Goal: Information Seeking & Learning: Check status

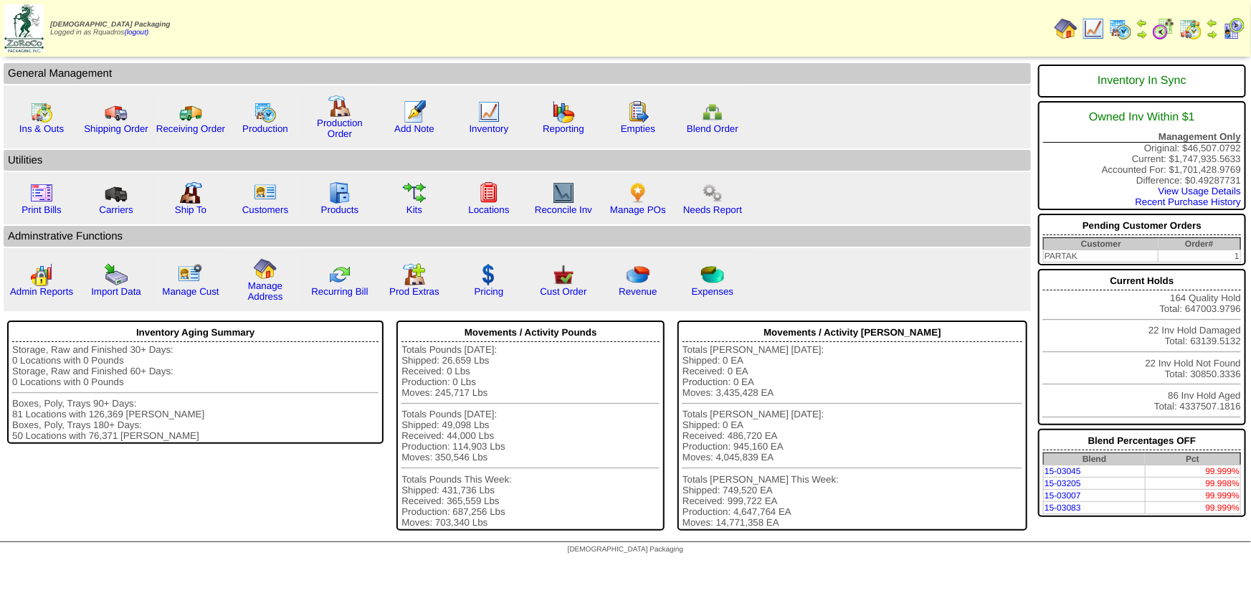
click at [572, 287] on link "Cust Order" at bounding box center [563, 291] width 47 height 11
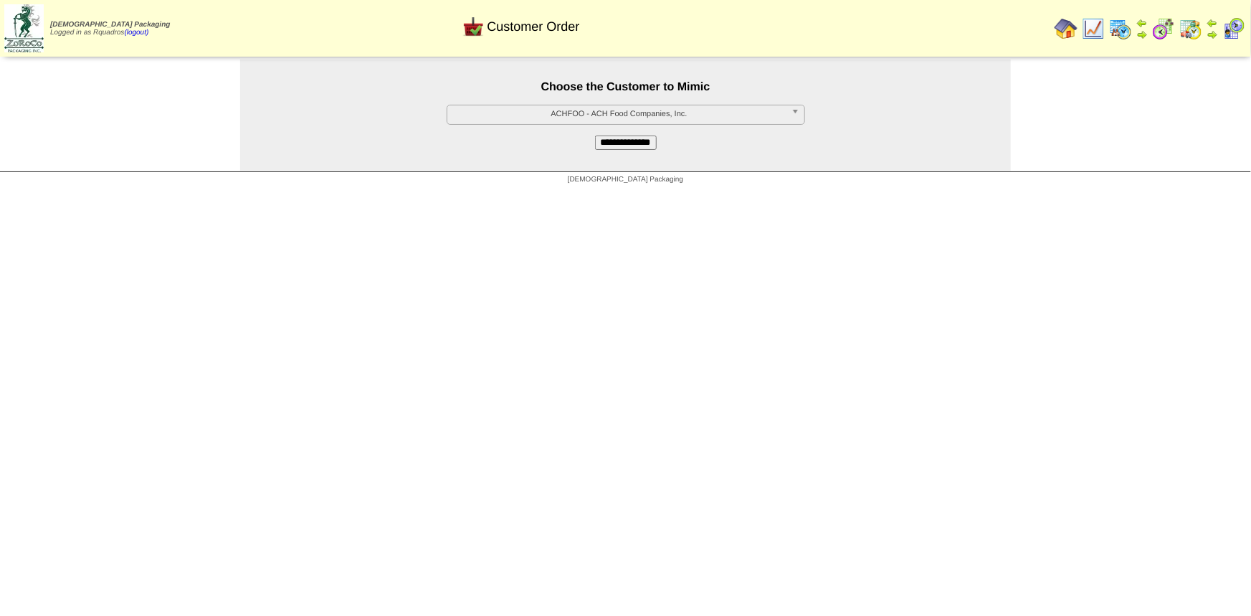
click at [561, 121] on span "ACHFOO - ACH Food Companies, Inc." at bounding box center [619, 113] width 333 height 17
type input "*"
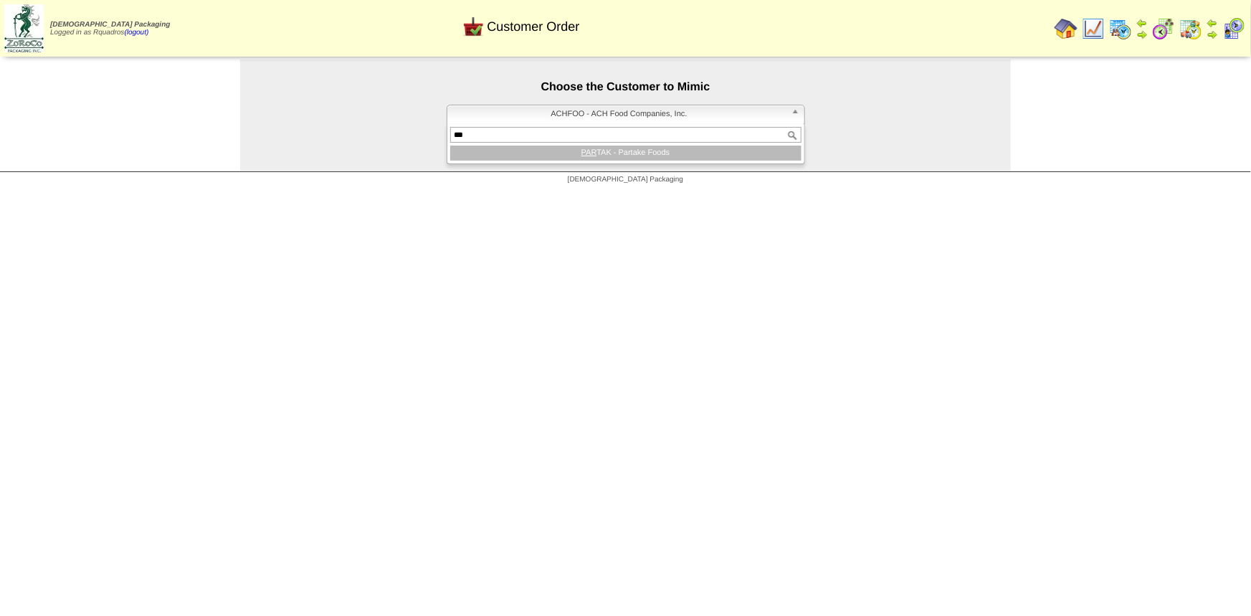
type input "***"
click at [589, 150] on em "PAR" at bounding box center [589, 152] width 16 height 9
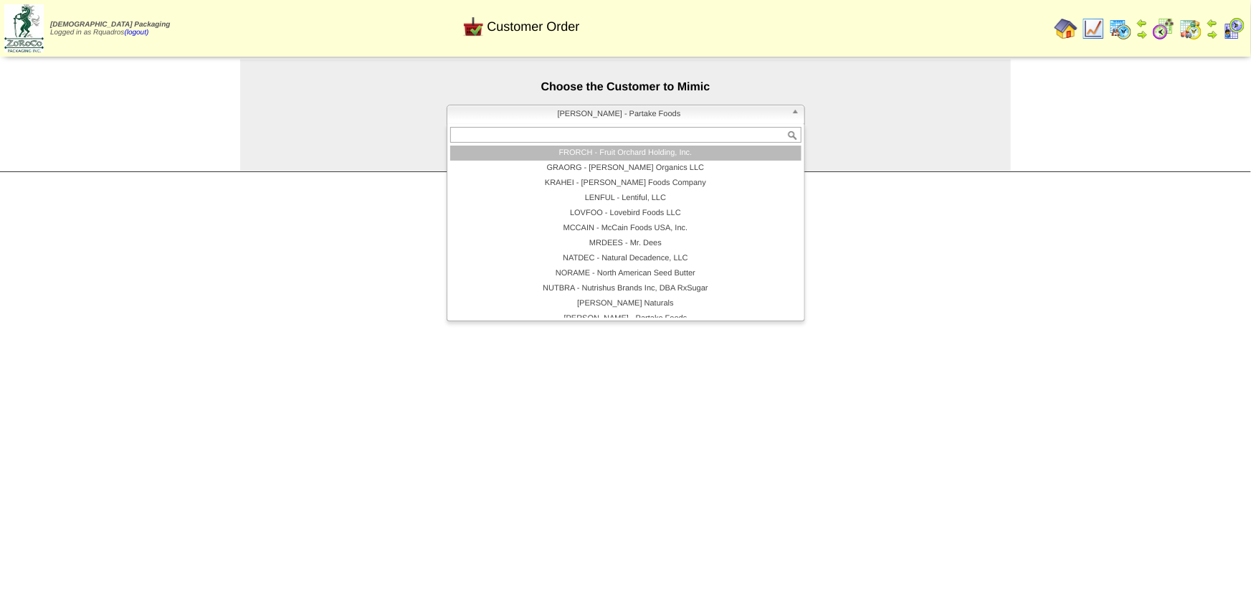
scroll to position [120, 0]
drag, startPoint x: 265, startPoint y: 174, endPoint x: 460, endPoint y: 200, distance: 196.0
click at [265, 174] on div "[DEMOGRAPHIC_DATA] Packaging" at bounding box center [625, 181] width 1251 height 19
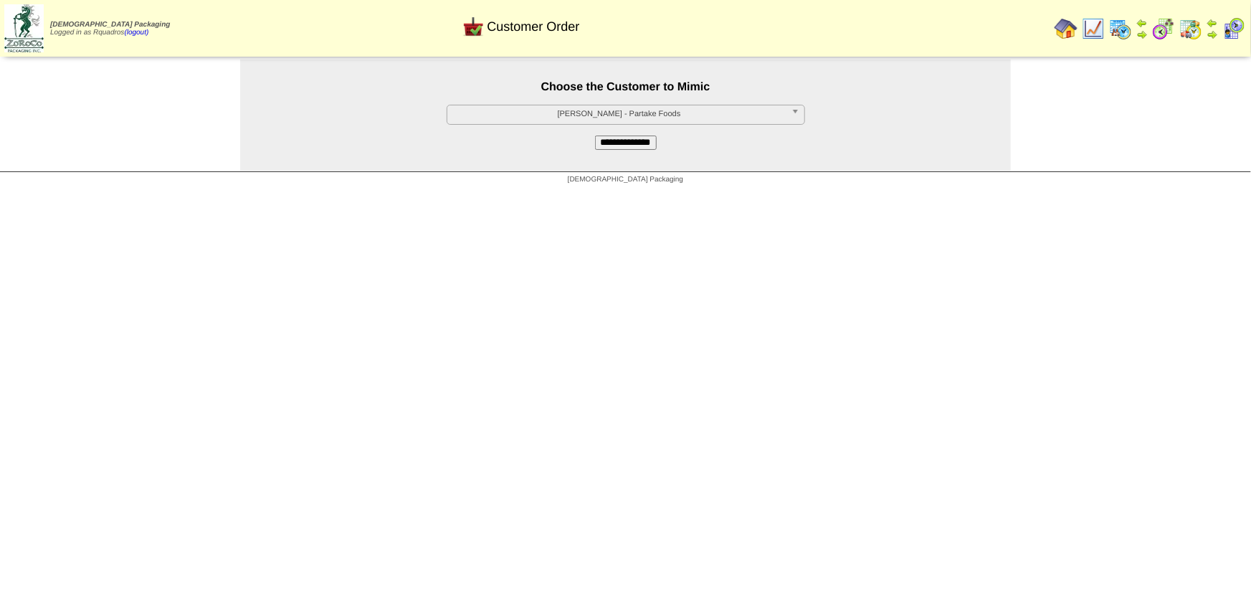
click at [650, 142] on input "**********" at bounding box center [626, 143] width 62 height 14
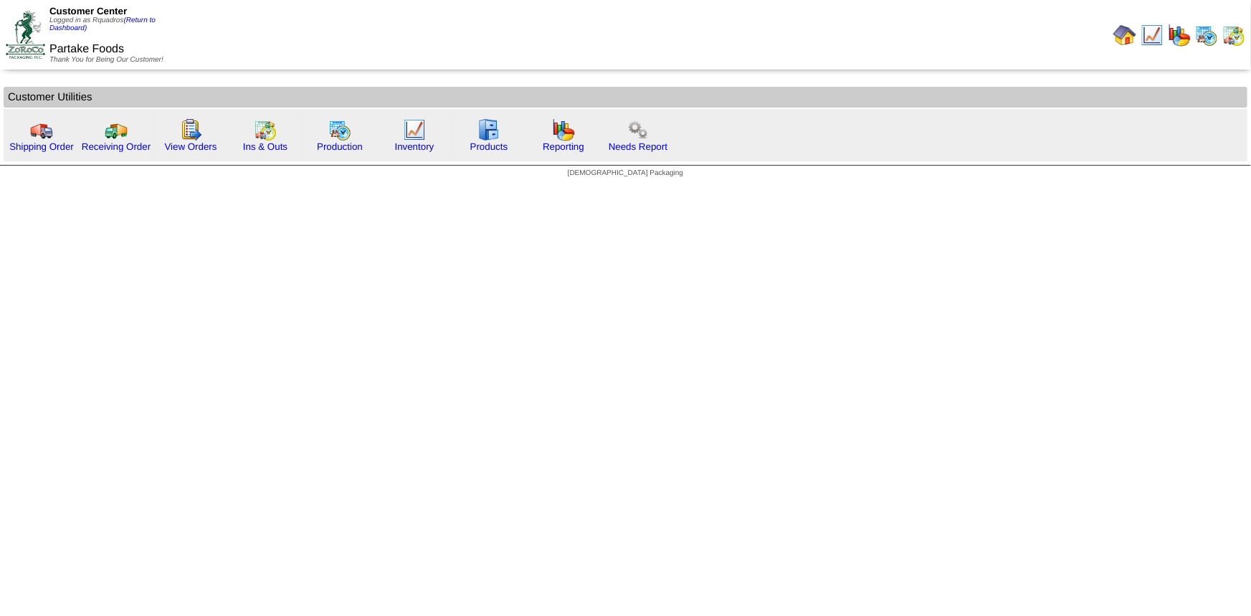
click at [1210, 35] on img at bounding box center [1206, 35] width 23 height 23
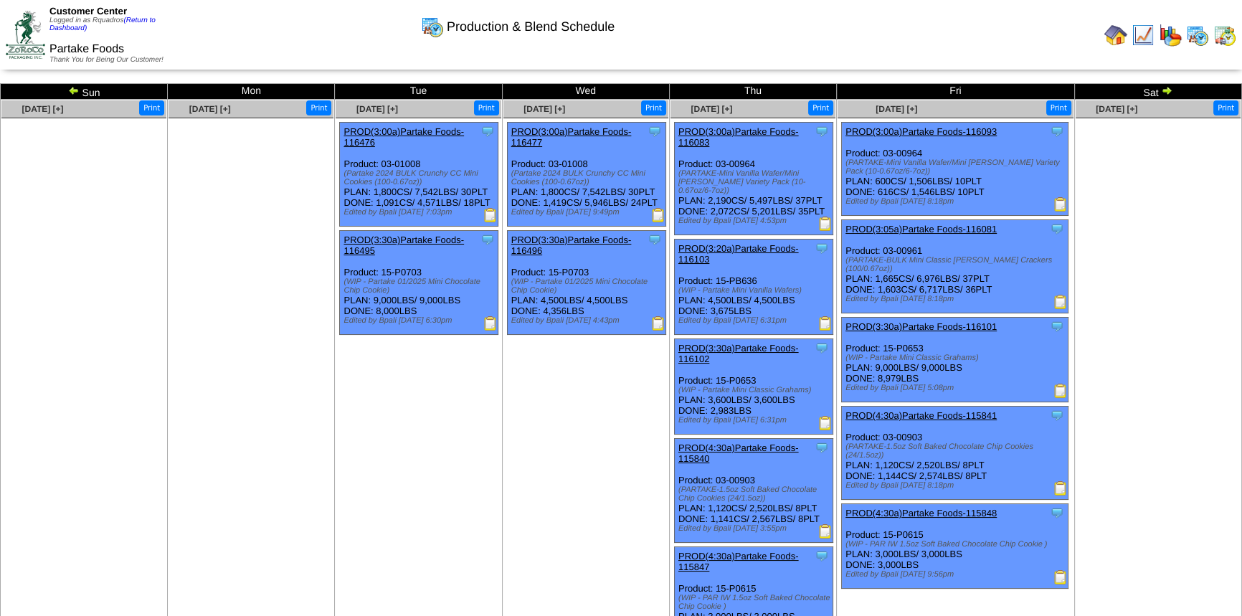
click at [658, 217] on img at bounding box center [658, 215] width 14 height 14
click at [1223, 156] on ul at bounding box center [1157, 225] width 165 height 215
click at [1160, 158] on ul at bounding box center [1157, 225] width 165 height 215
click at [1169, 92] on img at bounding box center [1166, 90] width 11 height 11
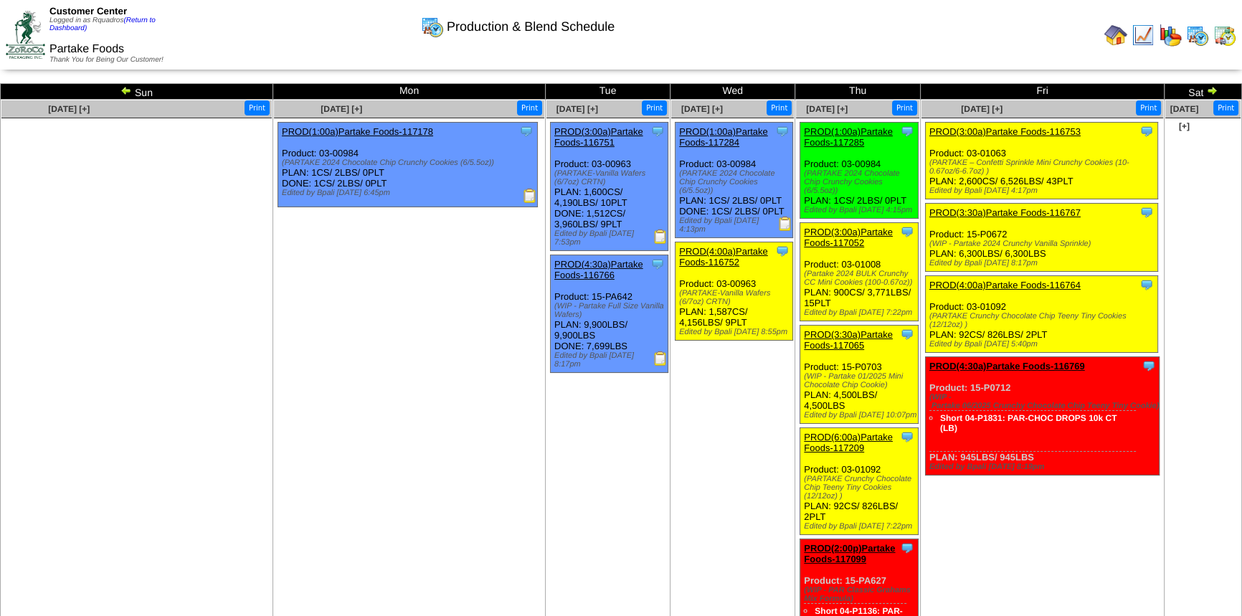
drag, startPoint x: 587, startPoint y: 212, endPoint x: 630, endPoint y: 212, distance: 43.0
click at [630, 212] on div "Clone Item PROD(3:00a)Partake Foods-116751 Partake Foods ScheduleID: 116751 419…" at bounding box center [610, 187] width 118 height 128
click at [432, 232] on ul "Clone Item PROD(1:00a)Partake Foods-117178 Partake Foods ScheduleID: 117178 2.0…" at bounding box center [409, 229] width 270 height 215
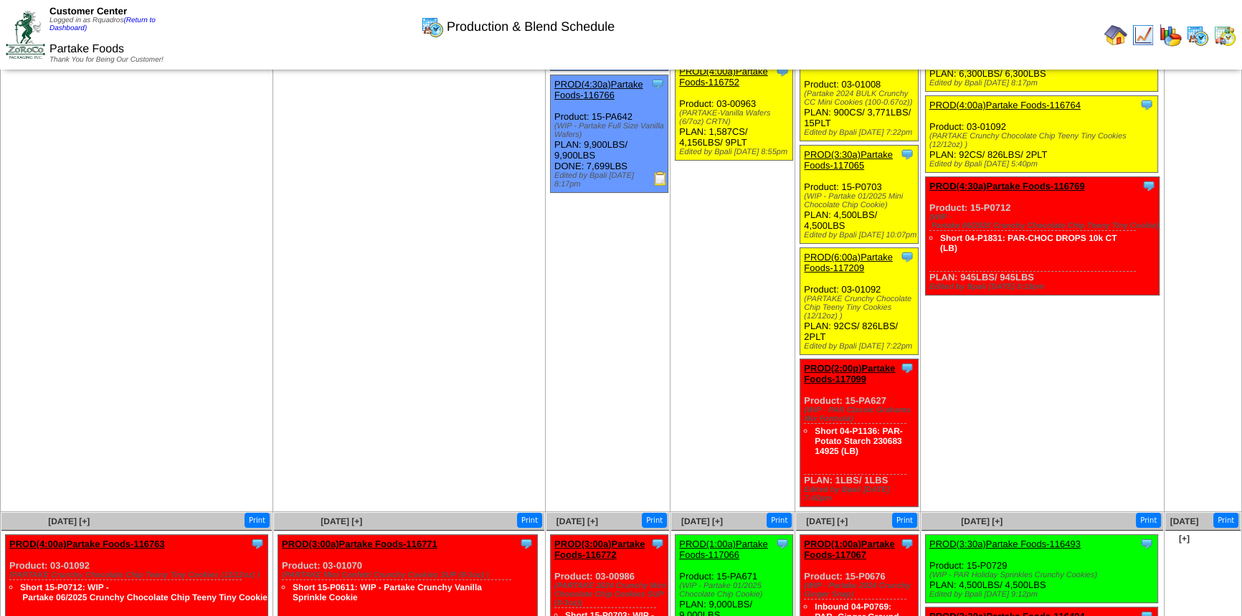
click at [981, 414] on td "Sep 26 [+] Print Clone Item PROD(3:00a)Partake Foods-116753 Partake Foods Sched…" at bounding box center [1042, 216] width 244 height 592
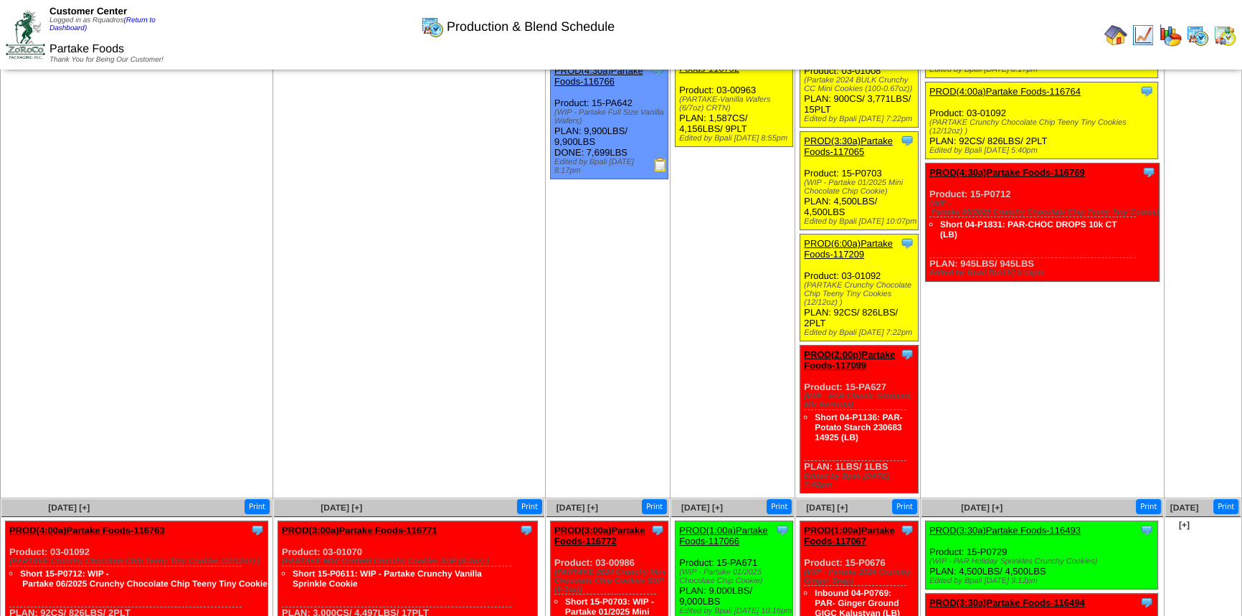
scroll to position [194, 0]
click at [588, 301] on td "Sep 23 [+] Print Clone Item PROD(3:00a)Partake Foods-116751 Partake Foods Sched…" at bounding box center [608, 202] width 125 height 592
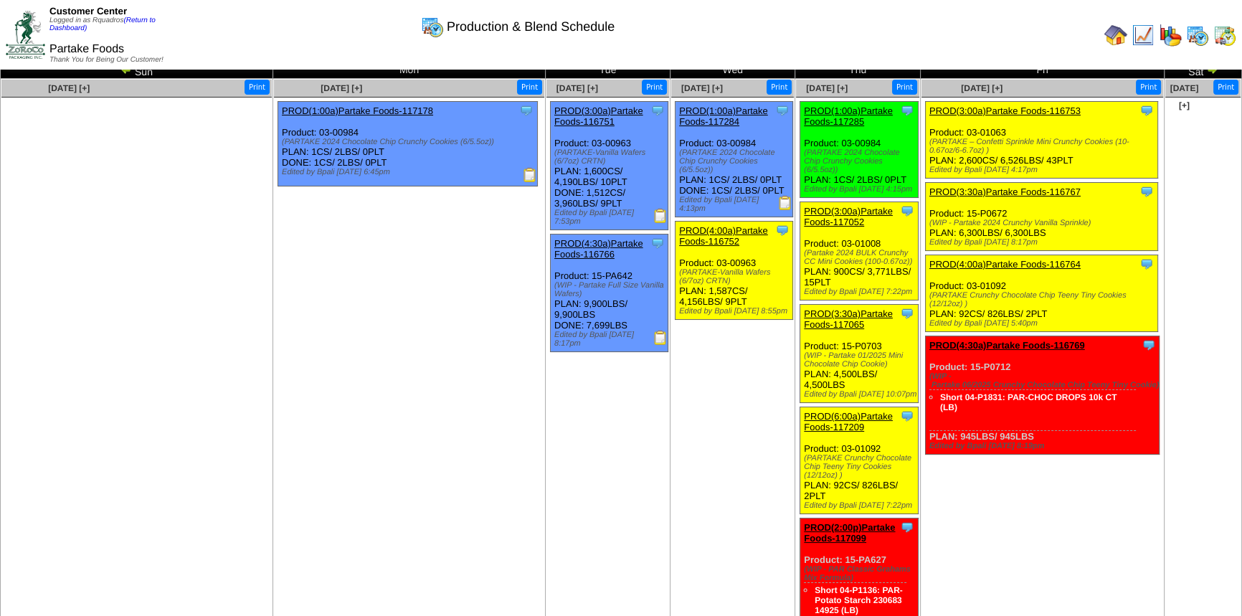
scroll to position [0, 0]
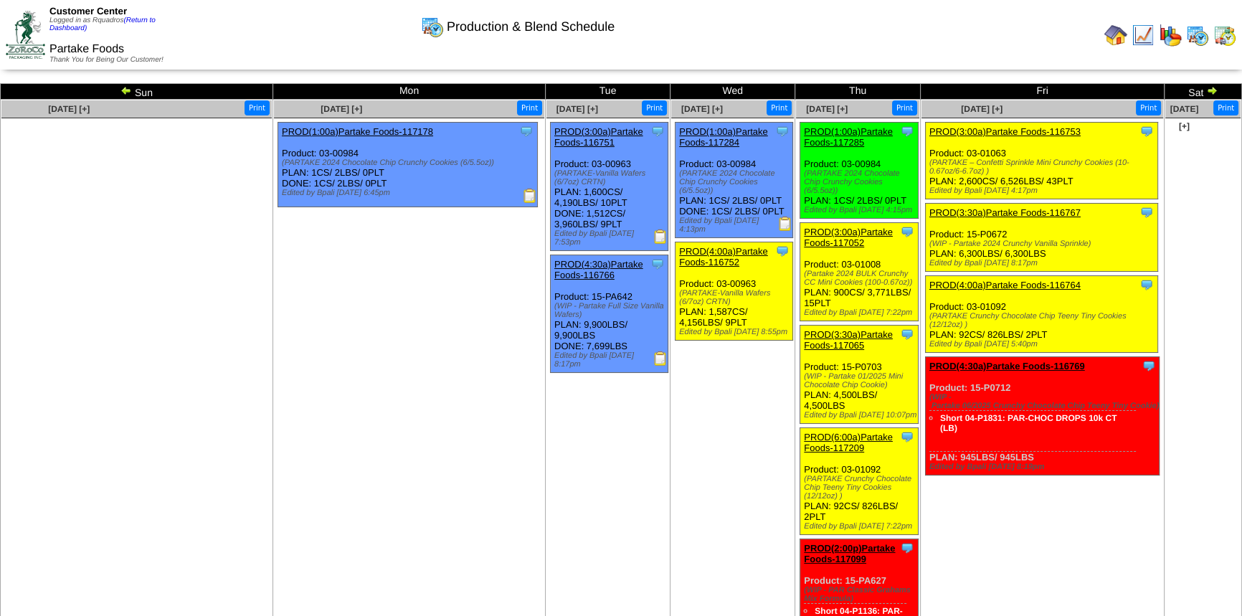
click at [552, 435] on td "Sep 23 [+] Print Clone Item PROD(3:00a)Partake Foods-116751 Partake Foods Sched…" at bounding box center [608, 396] width 125 height 592
click at [148, 22] on link "(Return to Dashboard)" at bounding box center [102, 24] width 106 height 16
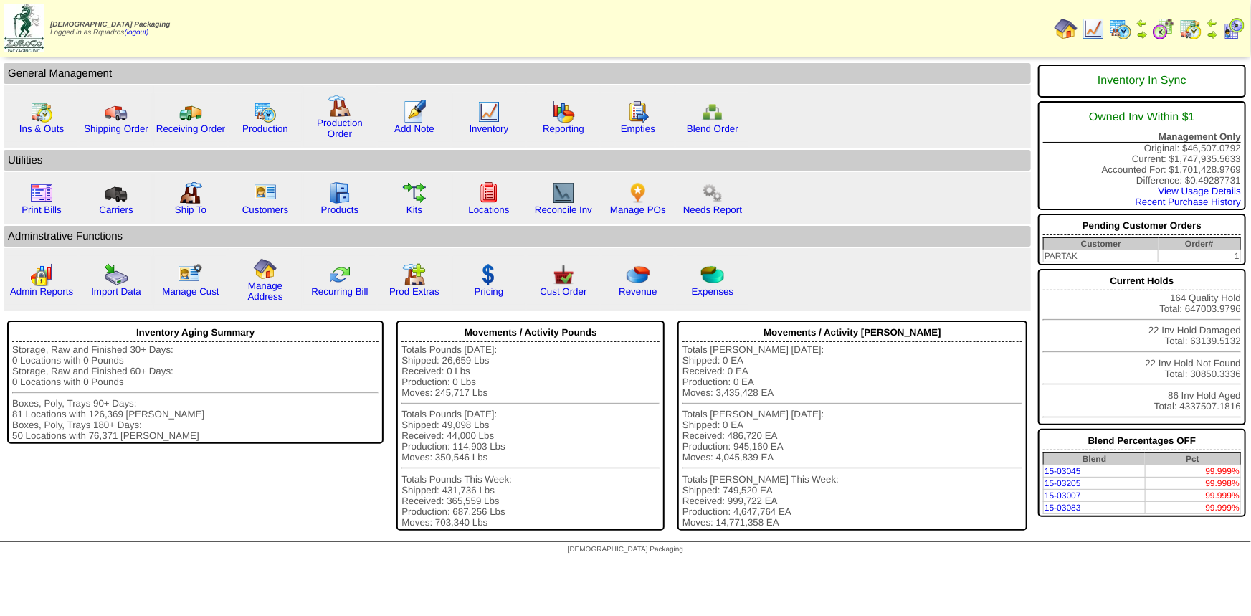
click at [562, 124] on link "Reporting" at bounding box center [564, 128] width 42 height 11
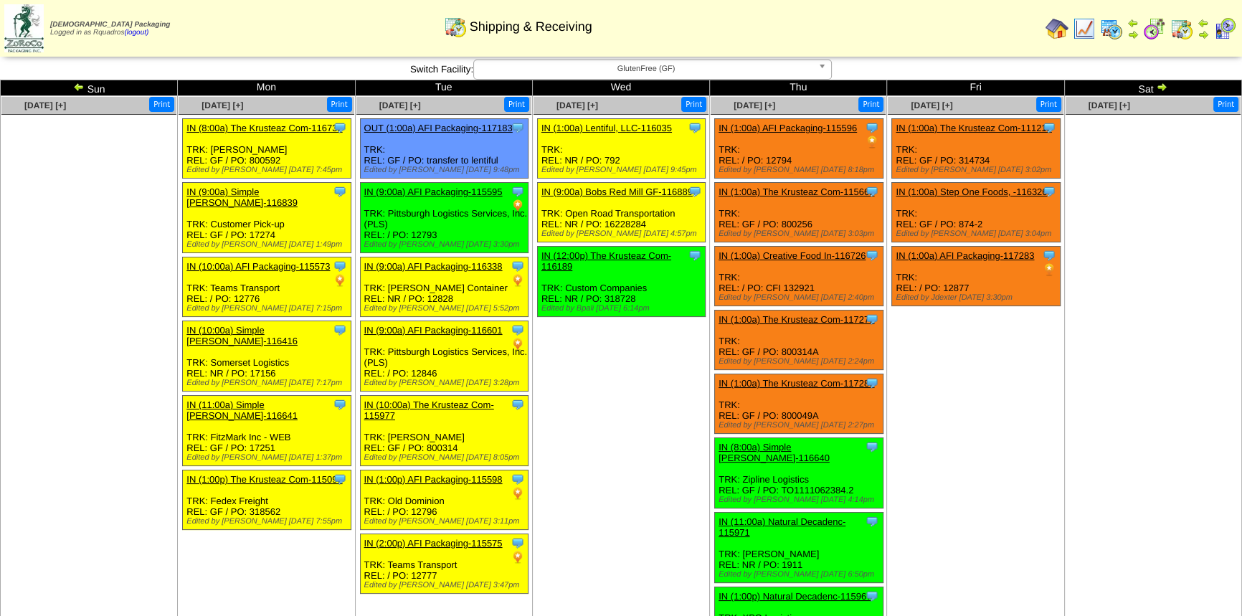
click at [1139, 305] on ul at bounding box center [1152, 222] width 175 height 215
click at [1057, 369] on td "Sep 26 [+] Print Clone Item IN (1:00a) The Krusteaz Com-111213 The Krusteaz Com…" at bounding box center [975, 374] width 177 height 556
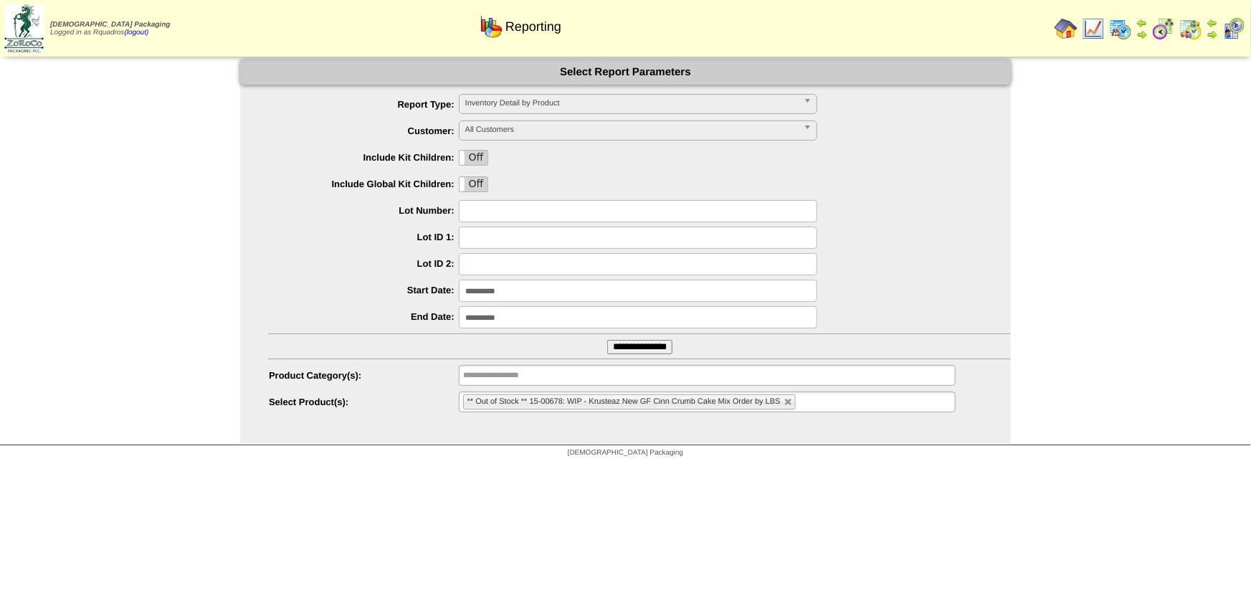
click at [787, 404] on link at bounding box center [788, 402] width 9 height 9
type input "**********"
click at [787, 404] on ul "**********" at bounding box center [707, 401] width 497 height 21
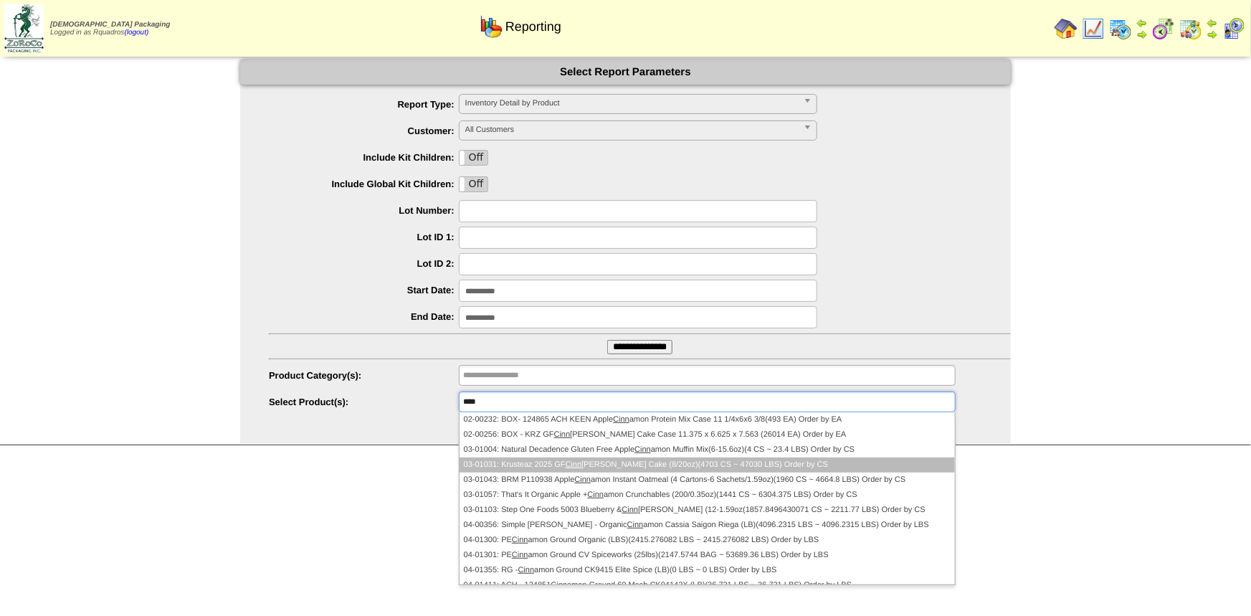
type input "****"
click at [647, 463] on li "03-01031: Krusteaz 2025 GF Cinn amon Crumb Cake (8/20oz)(4703 CS ~ 47030 LBS) O…" at bounding box center [707, 464] width 495 height 15
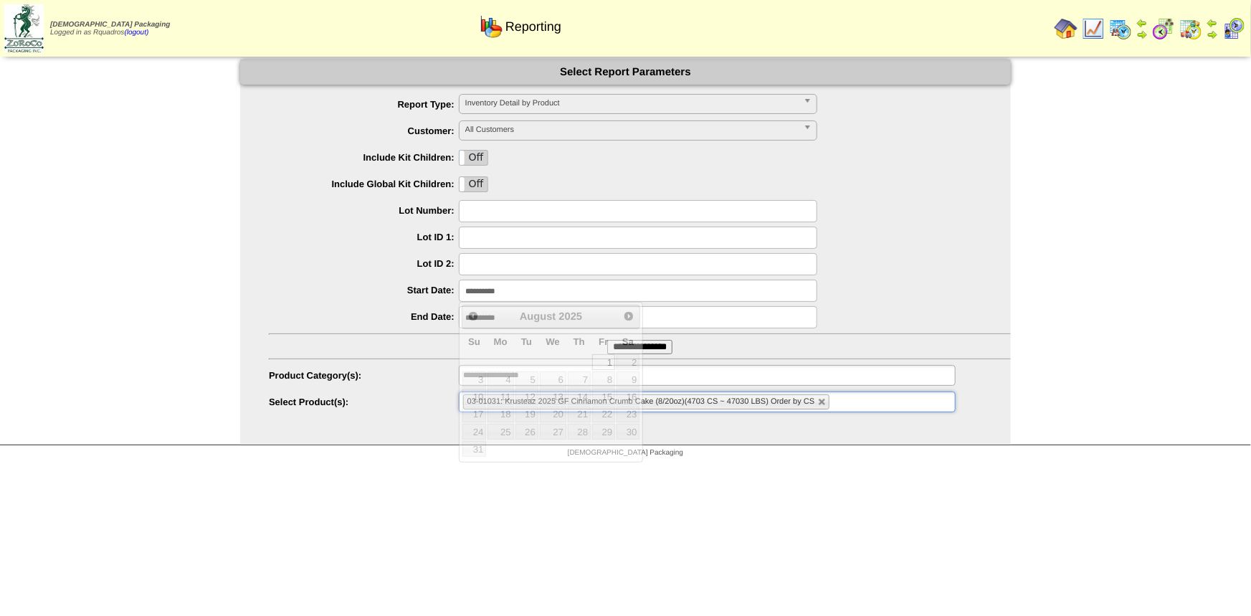
click at [524, 290] on input "**********" at bounding box center [638, 291] width 358 height 22
click at [466, 315] on link "Prev" at bounding box center [473, 316] width 19 height 19
click at [661, 348] on input "**********" at bounding box center [639, 347] width 65 height 14
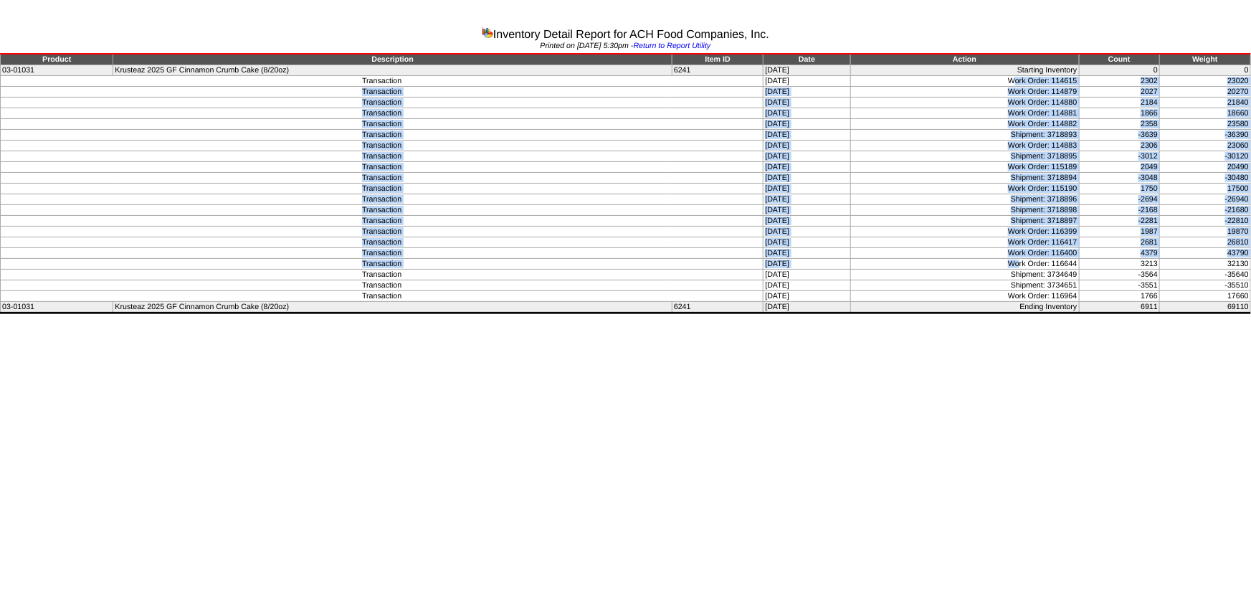
drag, startPoint x: 1016, startPoint y: 81, endPoint x: 1022, endPoint y: 260, distance: 178.6
click at [1024, 257] on tbody "Product Description Item ID Date Action Count Weight 03-01031 Krusteaz 2025 GF …" at bounding box center [626, 183] width 1250 height 259
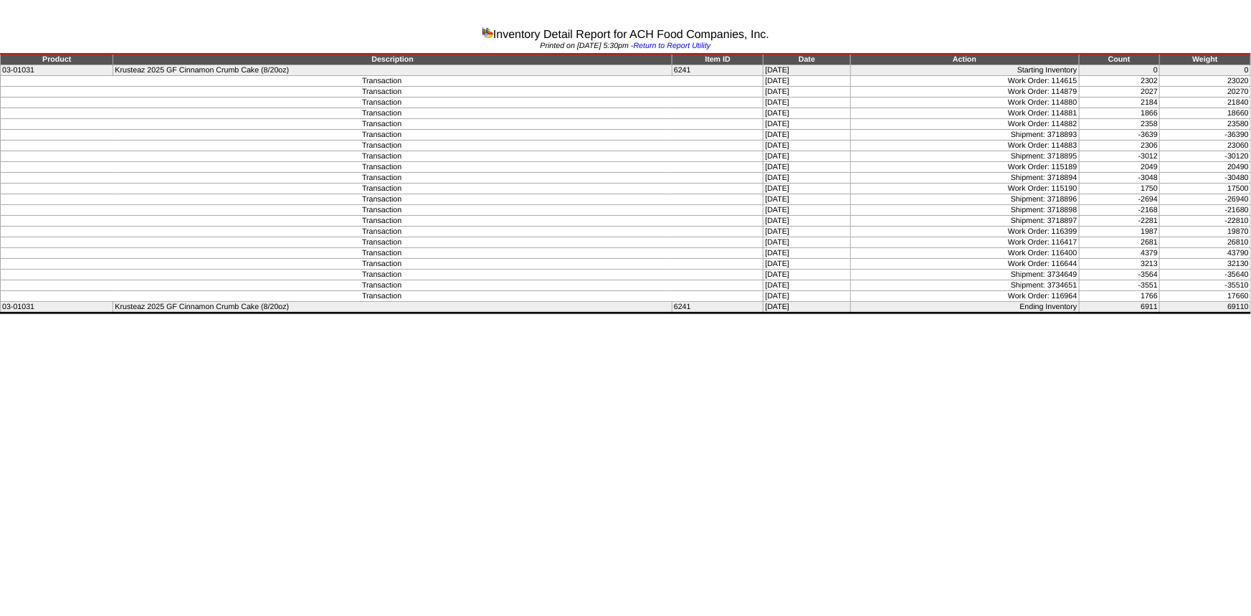
click at [1020, 318] on html "Inventory Detail Report for ACH Food Companies, Inc. Printed on 09/25/2025 at 5…" at bounding box center [625, 159] width 1251 height 318
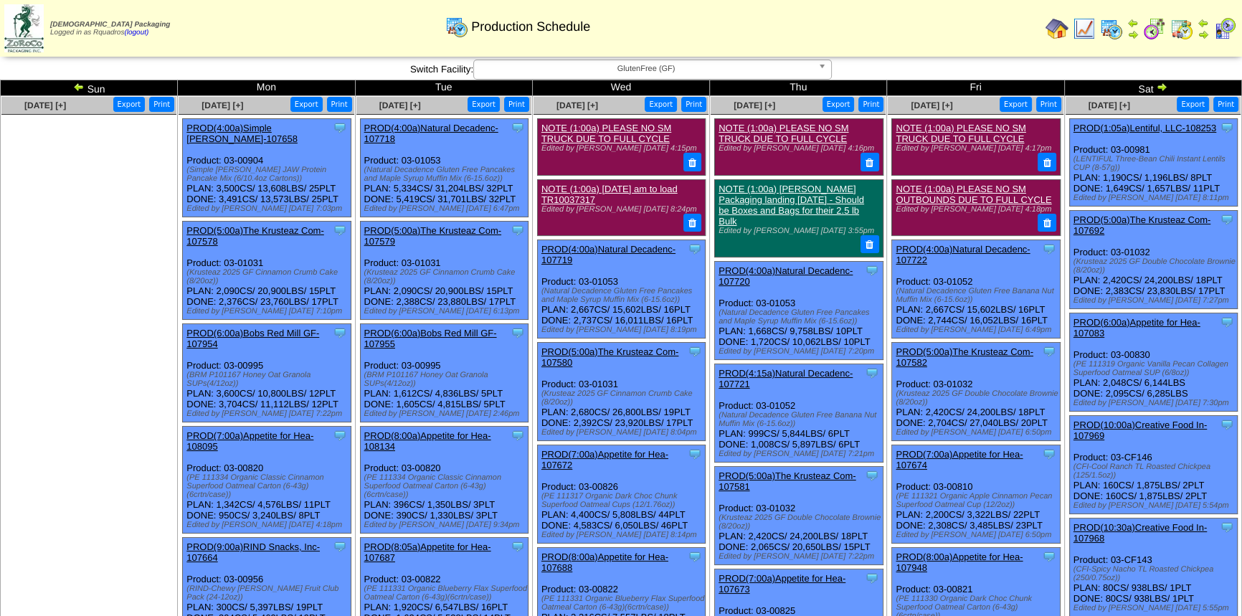
click at [271, 225] on link "PROD(5:00a)The Krusteaz Com-107578" at bounding box center [254, 236] width 137 height 22
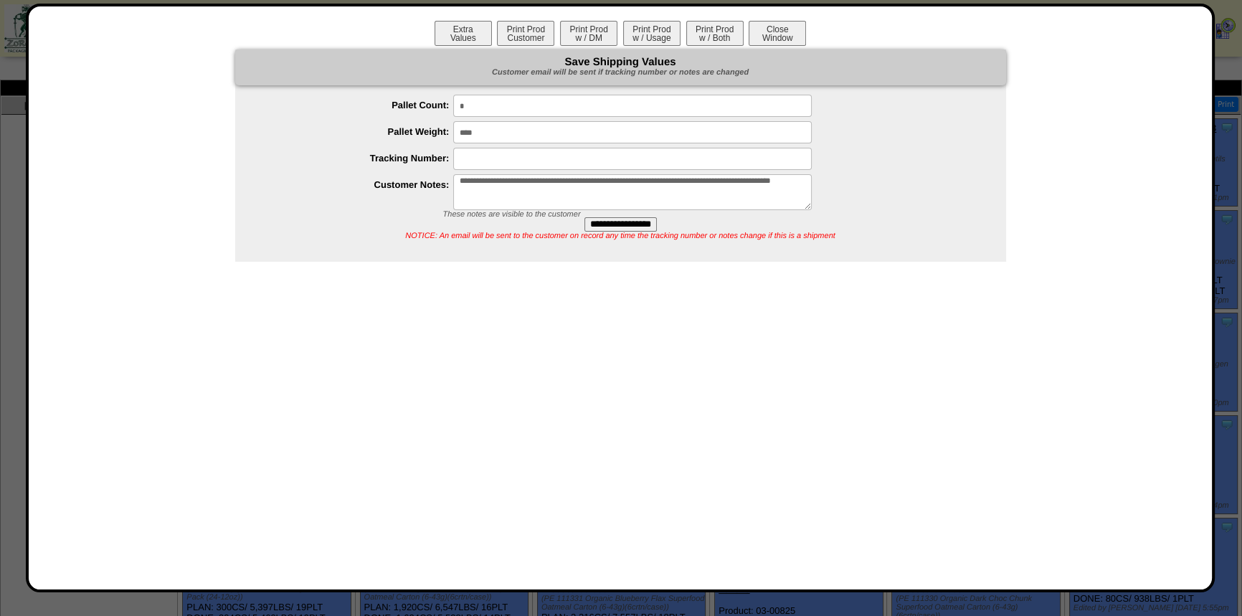
click at [701, 38] on button "Print Prod w / Both" at bounding box center [714, 33] width 57 height 25
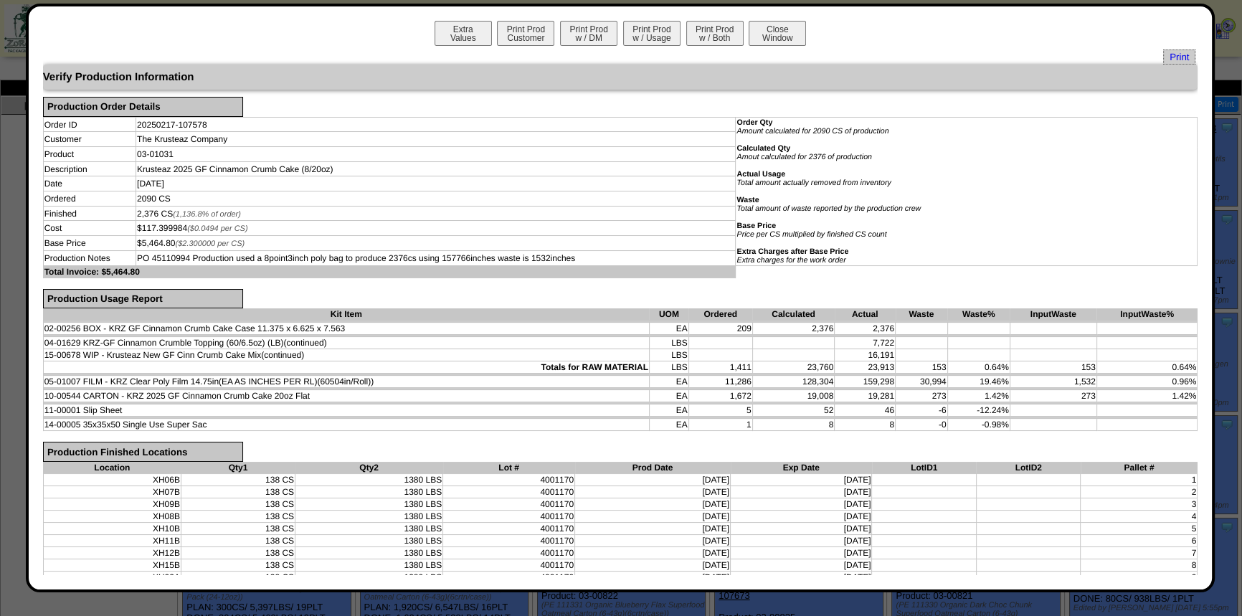
click at [774, 34] on button "Close Window" at bounding box center [777, 33] width 57 height 25
